Goal: Task Accomplishment & Management: Manage account settings

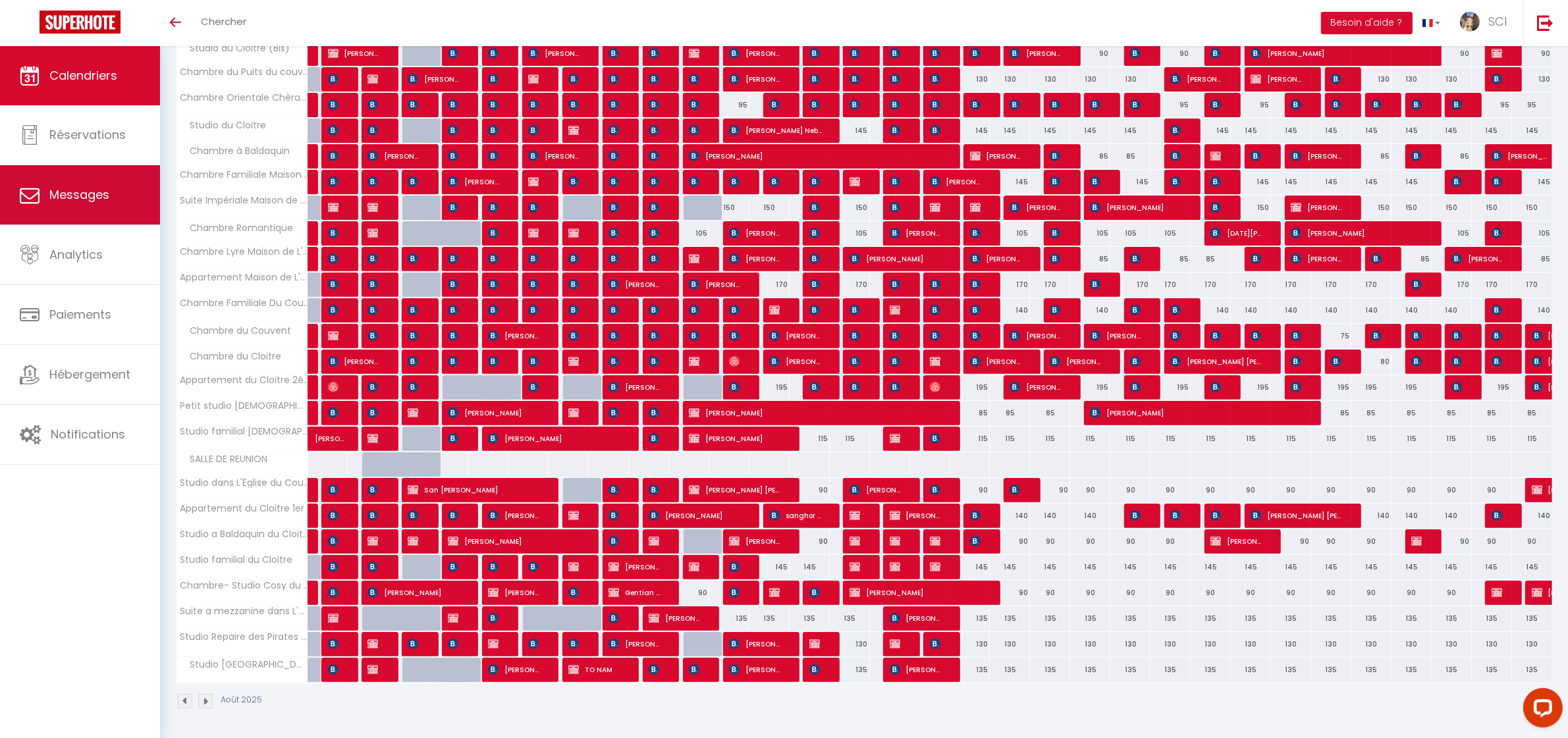
scroll to position [520, 0]
click at [73, 185] on link "Messages" at bounding box center [80, 194] width 160 height 59
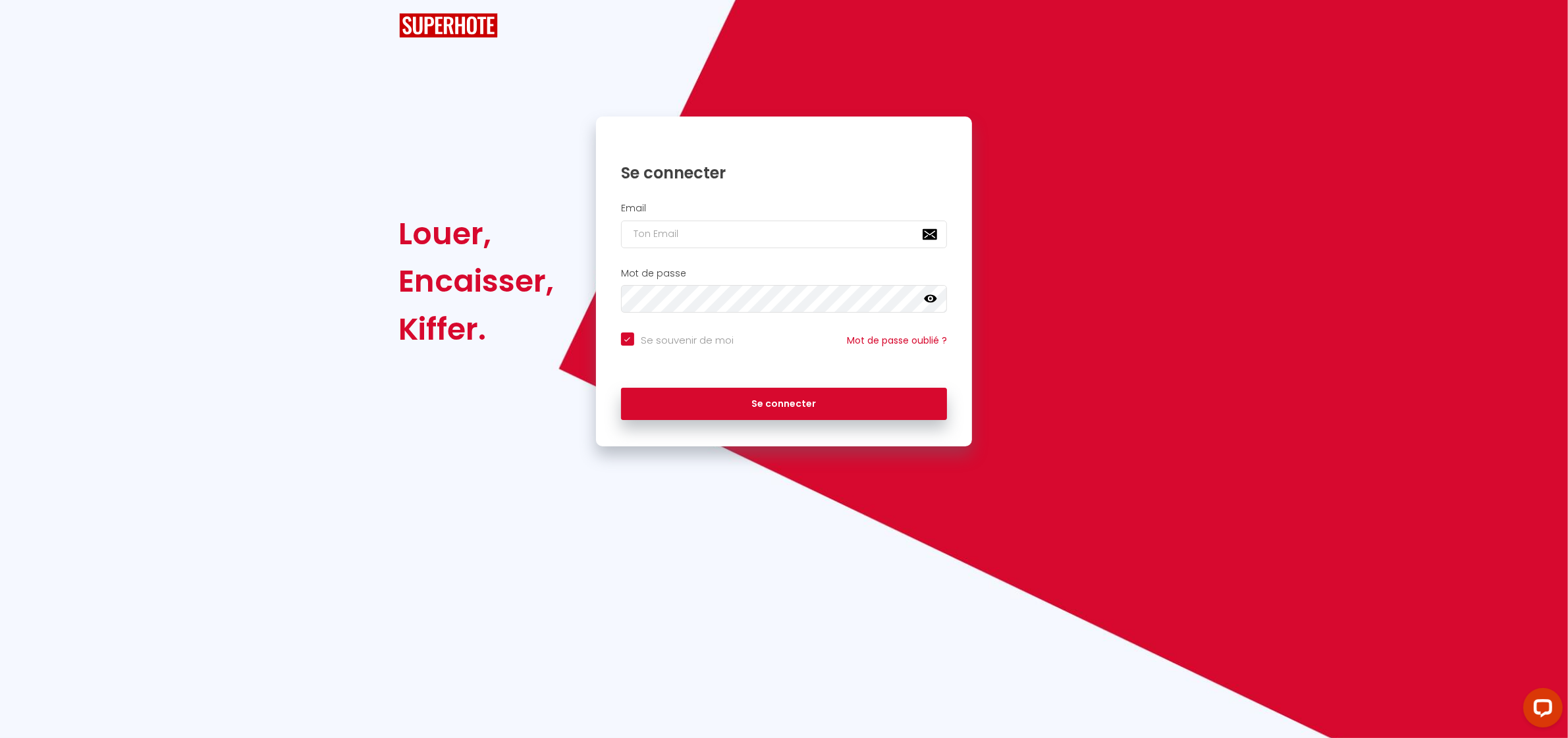
checkbox input "true"
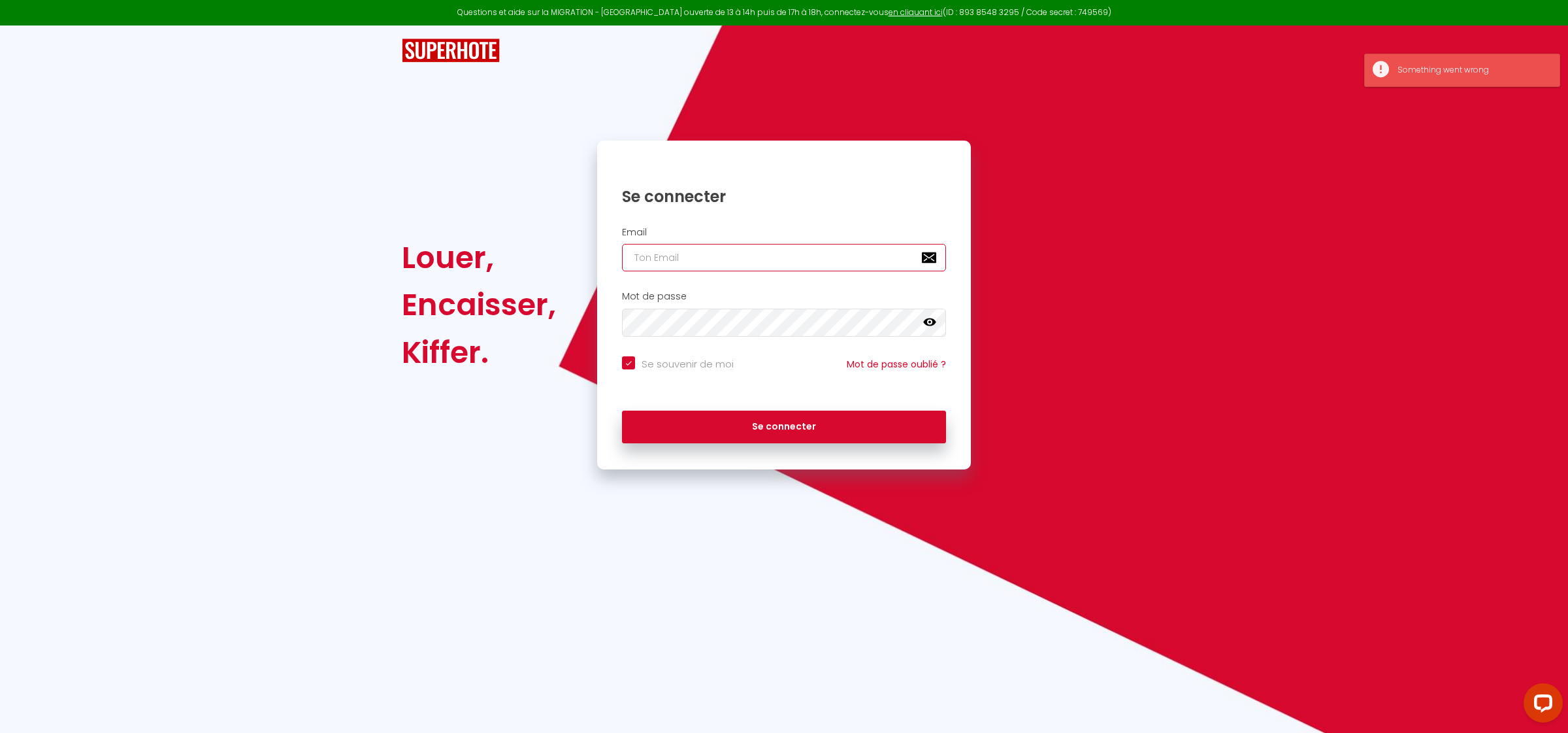
type input "[EMAIL_ADDRESS][DOMAIN_NAME]"
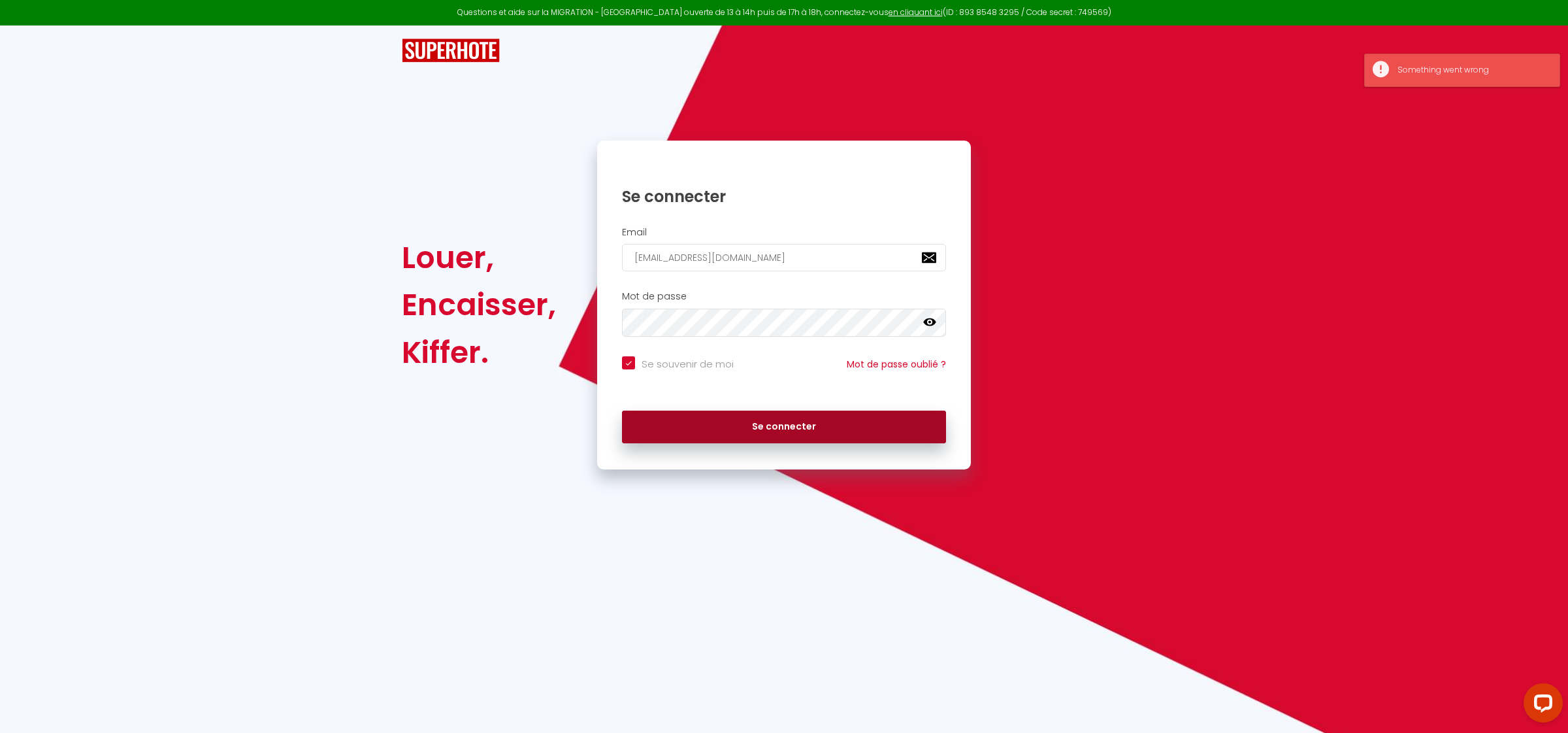
click at [816, 435] on button "Se connecter" at bounding box center [784, 426] width 324 height 32
checkbox input "true"
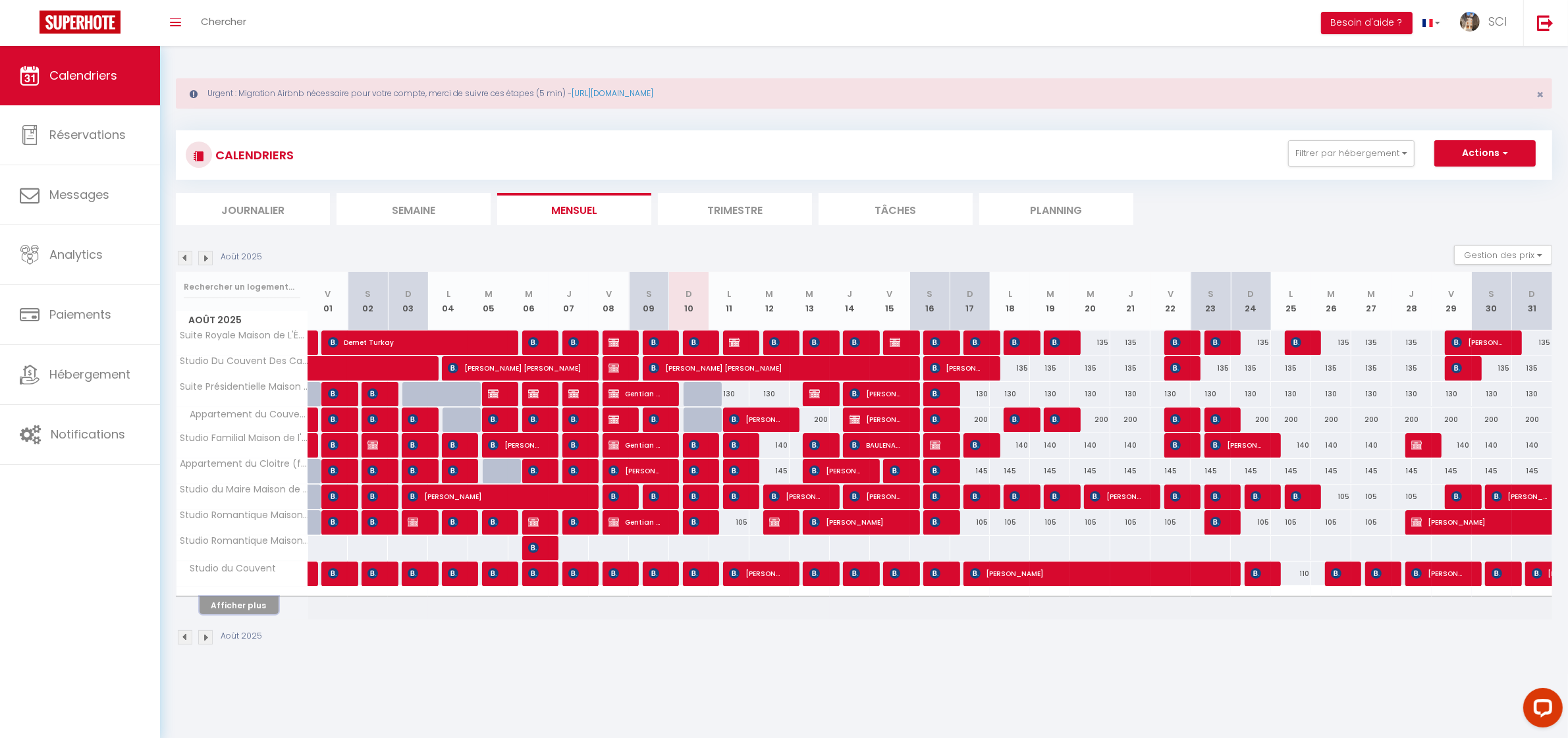
click at [249, 603] on button "Afficher plus" at bounding box center [239, 605] width 79 height 18
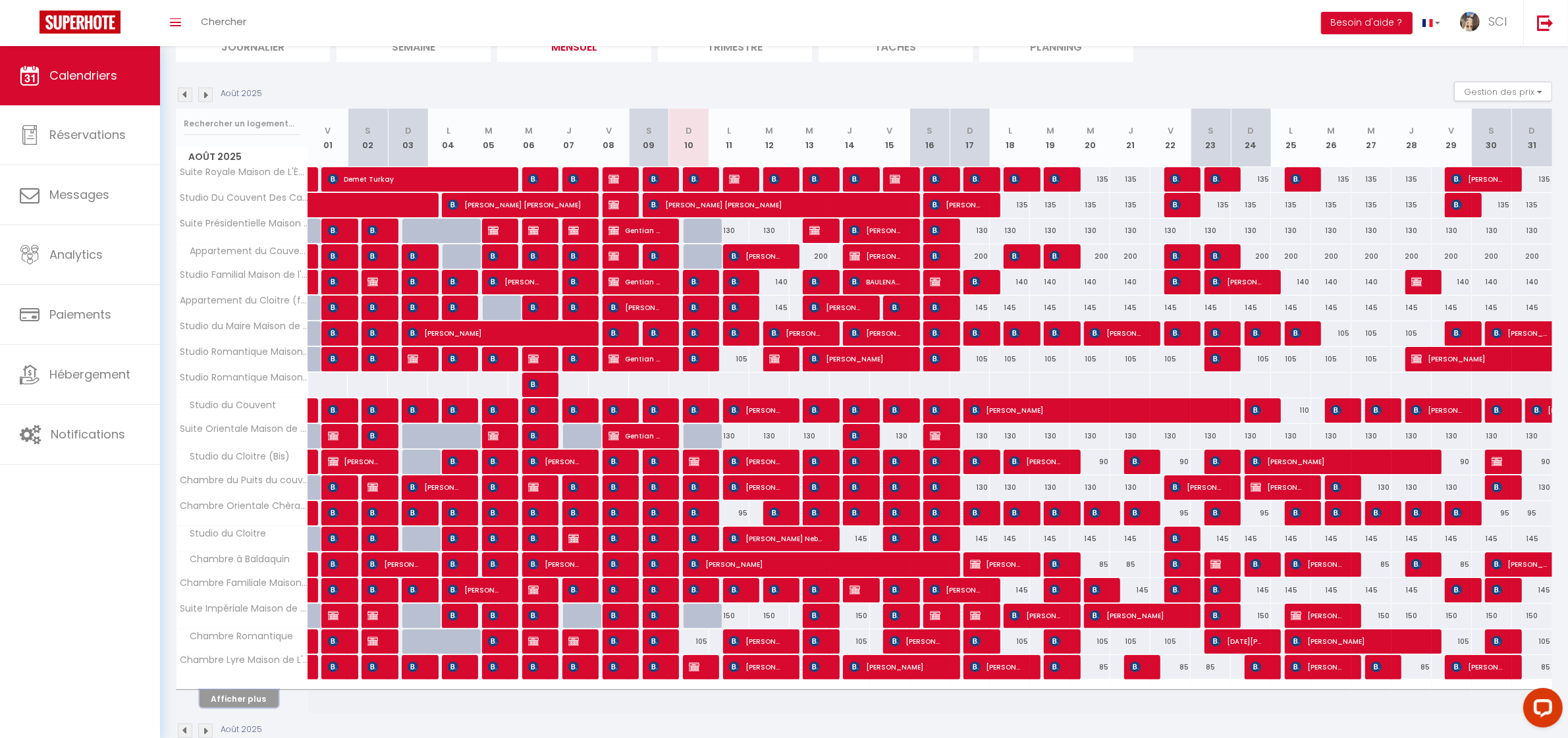
scroll to position [165, 0]
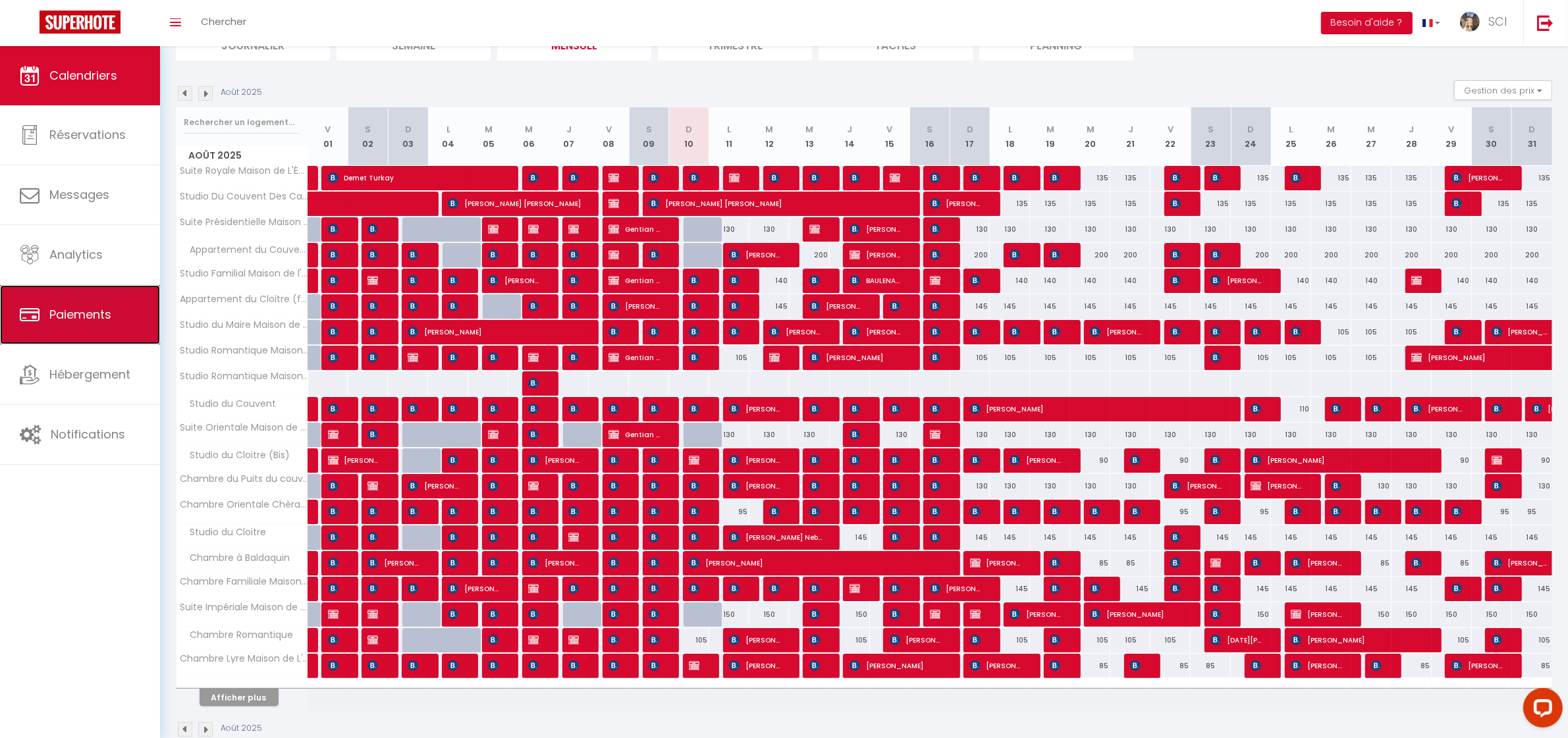
click at [116, 294] on link "Paiements" at bounding box center [80, 315] width 160 height 59
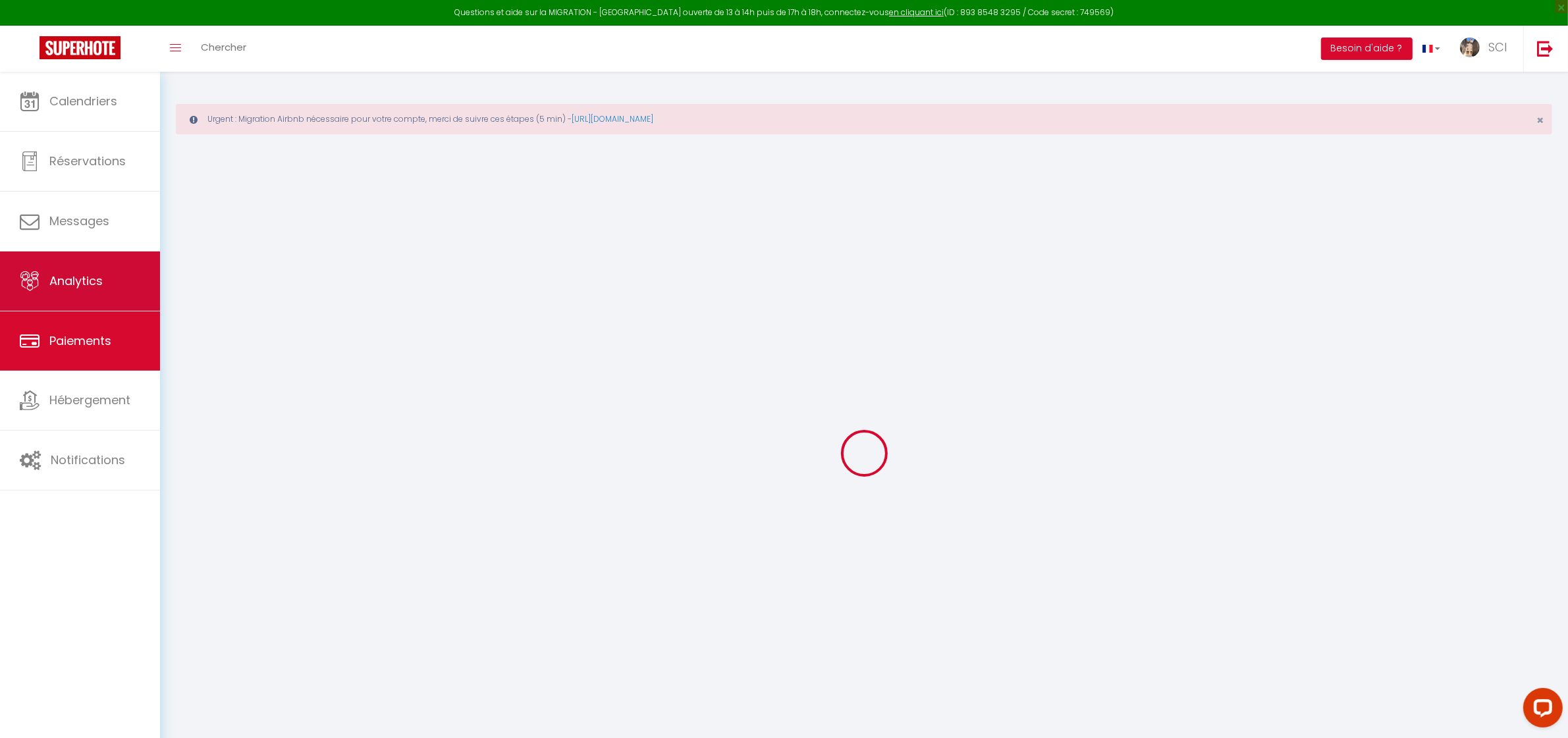
select select "2"
select select "0"
